Goal: Find specific page/section: Find specific page/section

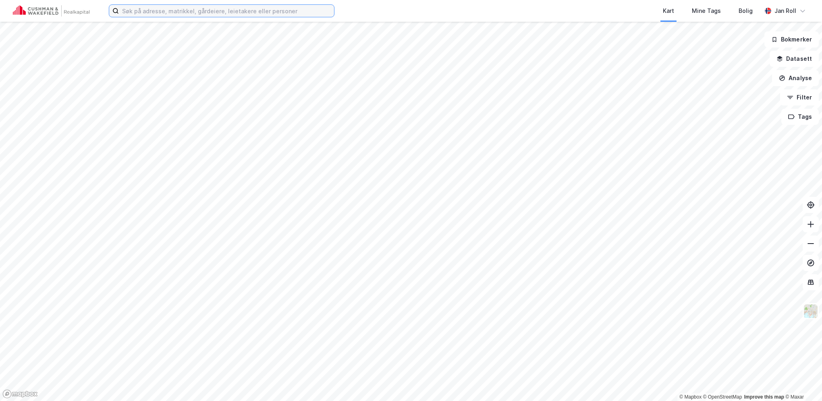
click at [233, 11] on input at bounding box center [226, 11] width 215 height 12
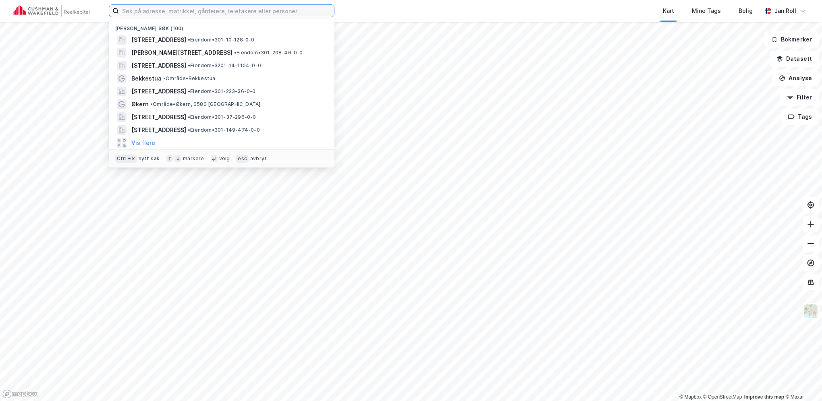
paste input "Kinoveien 14"
type input "Kinoveien 14"
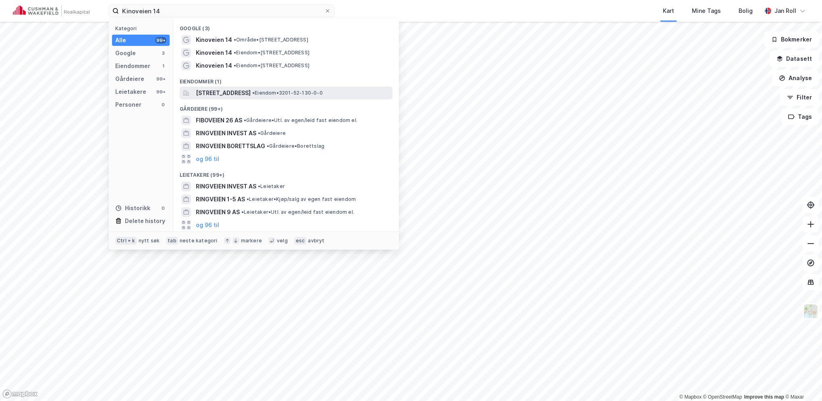
click at [243, 97] on span "[STREET_ADDRESS]" at bounding box center [223, 93] width 55 height 10
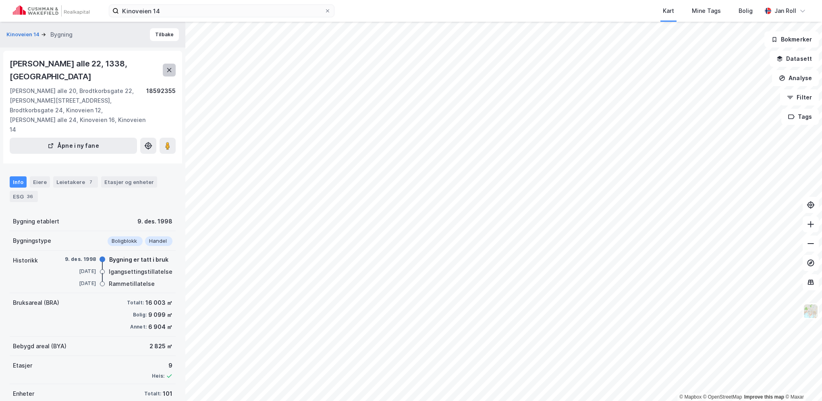
click at [169, 68] on icon at bounding box center [169, 70] width 6 height 6
